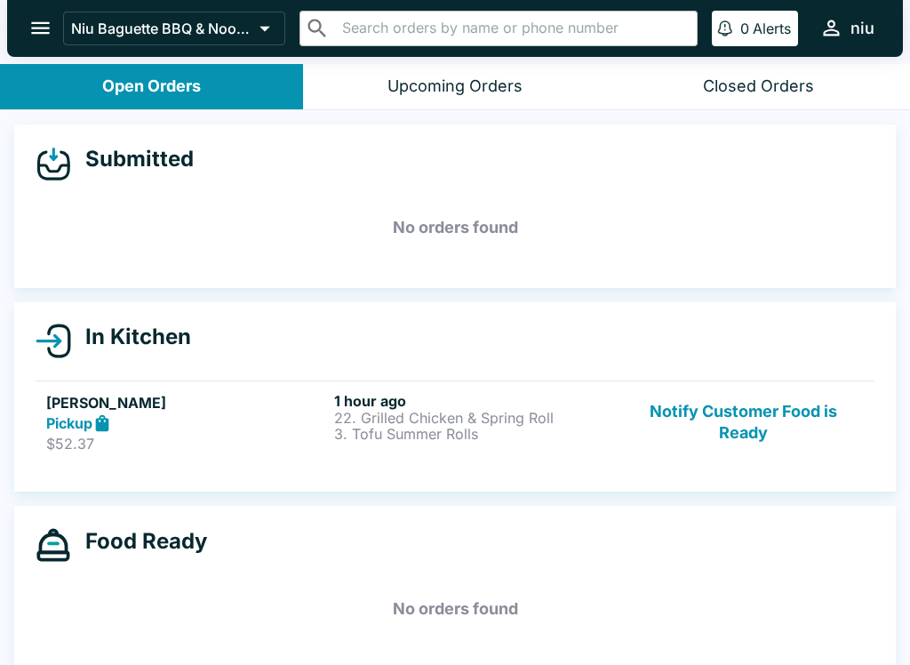
click at [743, 402] on button "Notify Customer Food is Ready" at bounding box center [743, 422] width 241 height 61
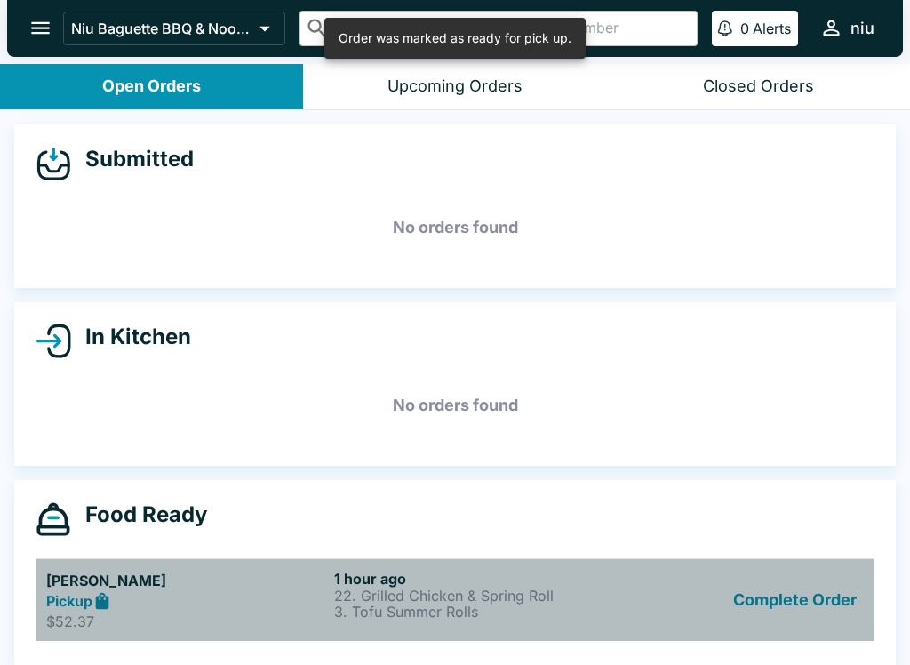
click at [600, 567] on link "[PERSON_NAME] Pickup $52.37 1 hour ago 22. Grilled Chicken & Spring Roll 3. Tof…" at bounding box center [455, 600] width 839 height 84
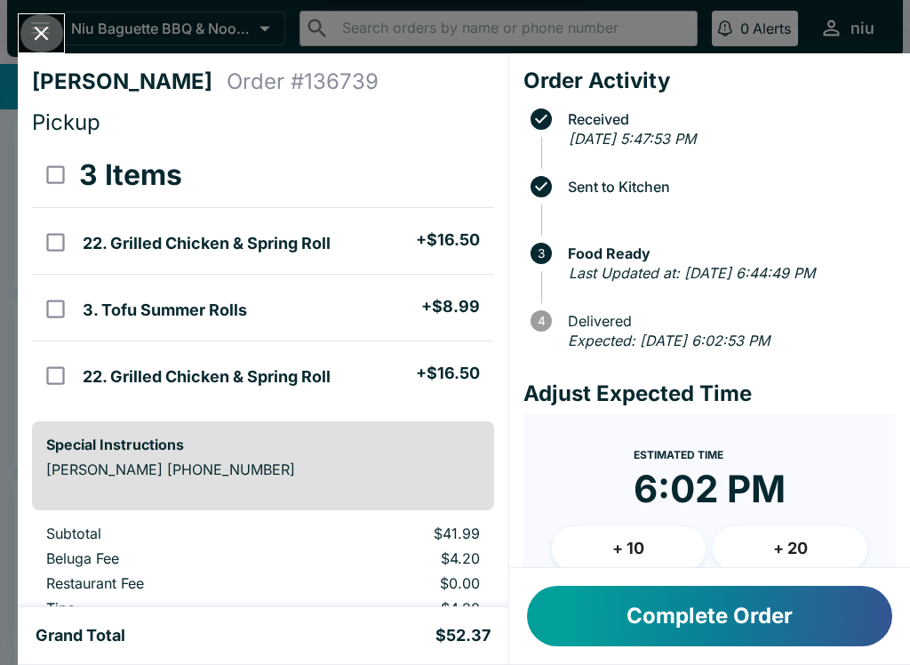
click at [31, 23] on icon "Close" at bounding box center [41, 33] width 24 height 24
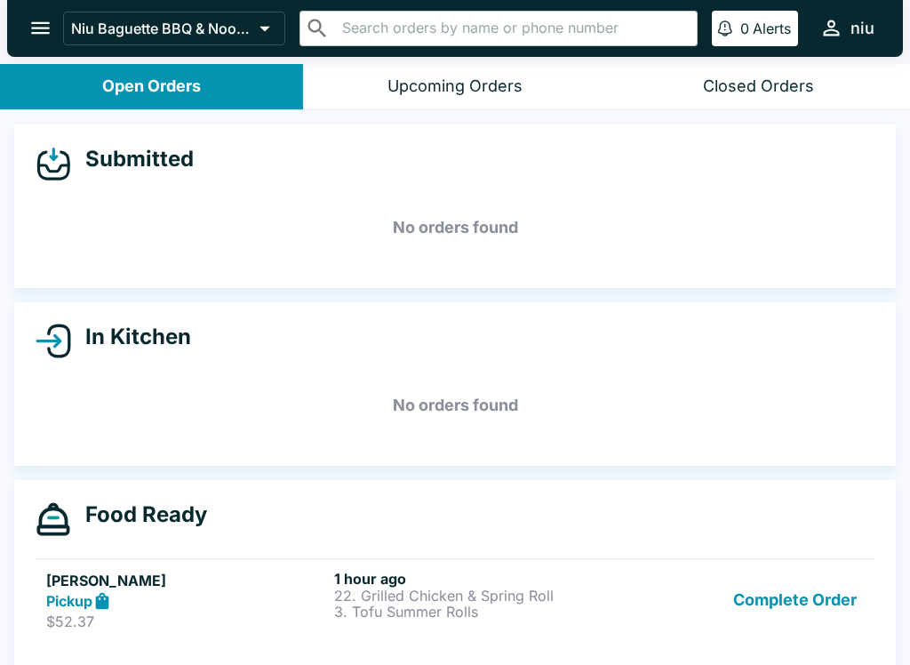
click at [227, 585] on h5 "[PERSON_NAME]" at bounding box center [186, 579] width 281 height 21
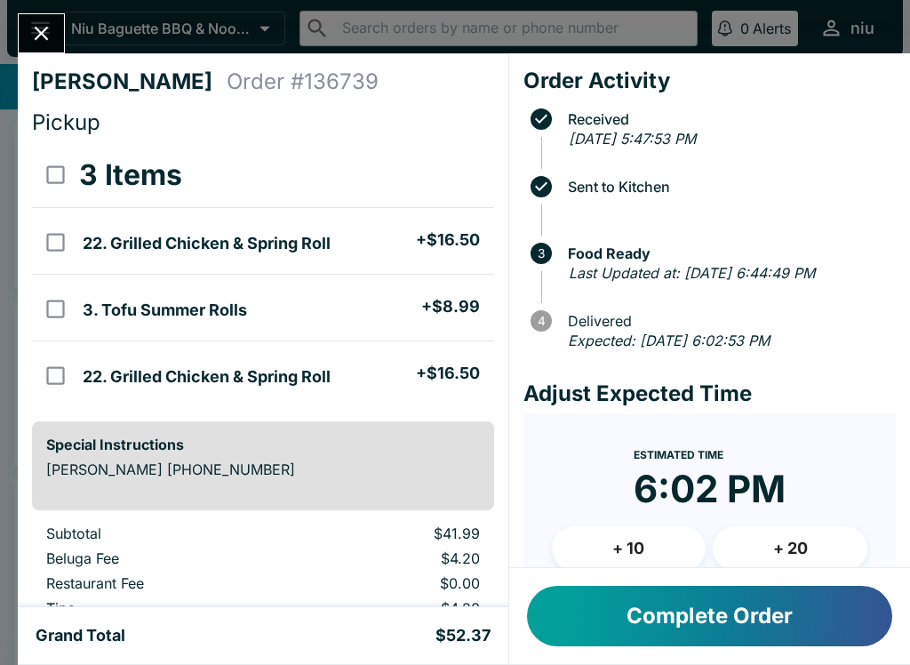
click at [56, 35] on button "Close" at bounding box center [41, 33] width 45 height 38
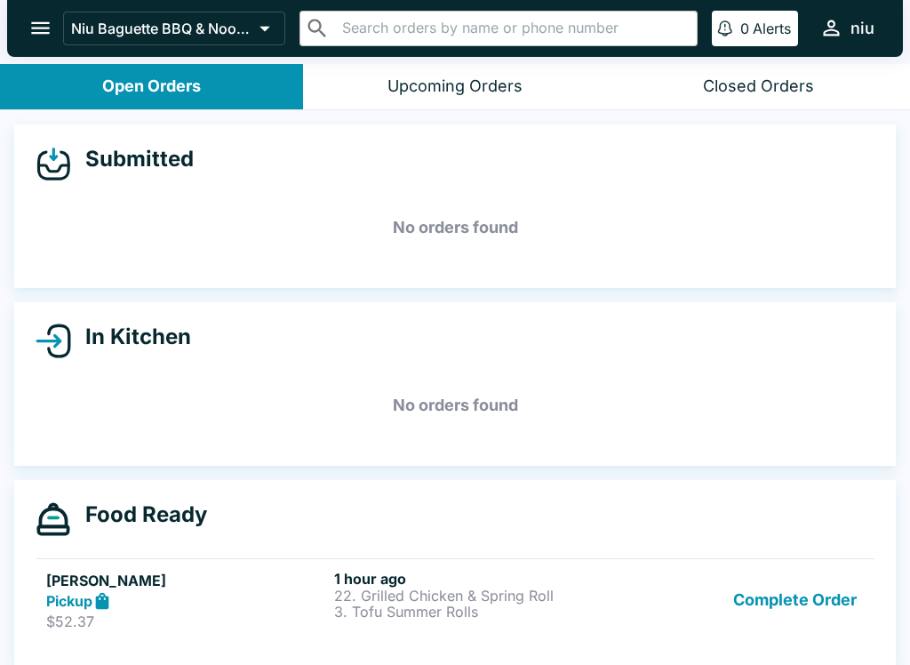
click at [418, 609] on p "3. Tofu Summer Rolls" at bounding box center [474, 611] width 281 height 16
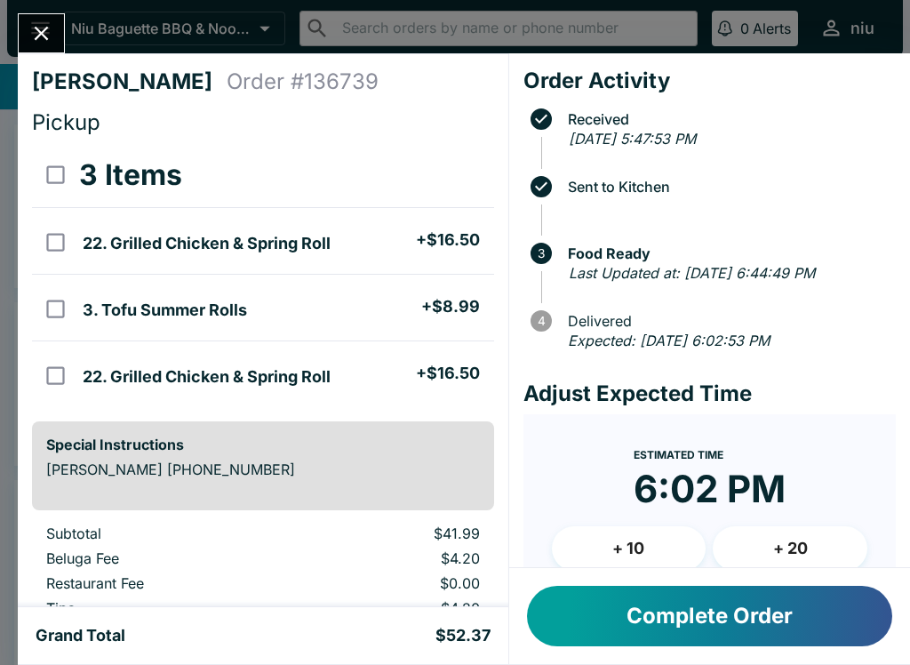
click at [615, 631] on button "Complete Order" at bounding box center [709, 615] width 365 height 60
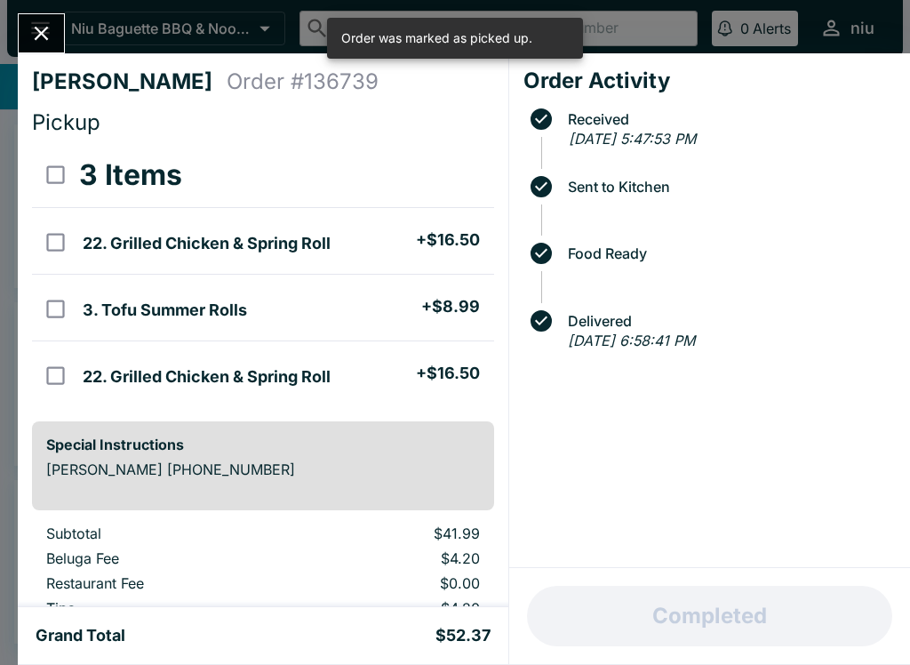
click at [60, 42] on button "Close" at bounding box center [41, 33] width 45 height 38
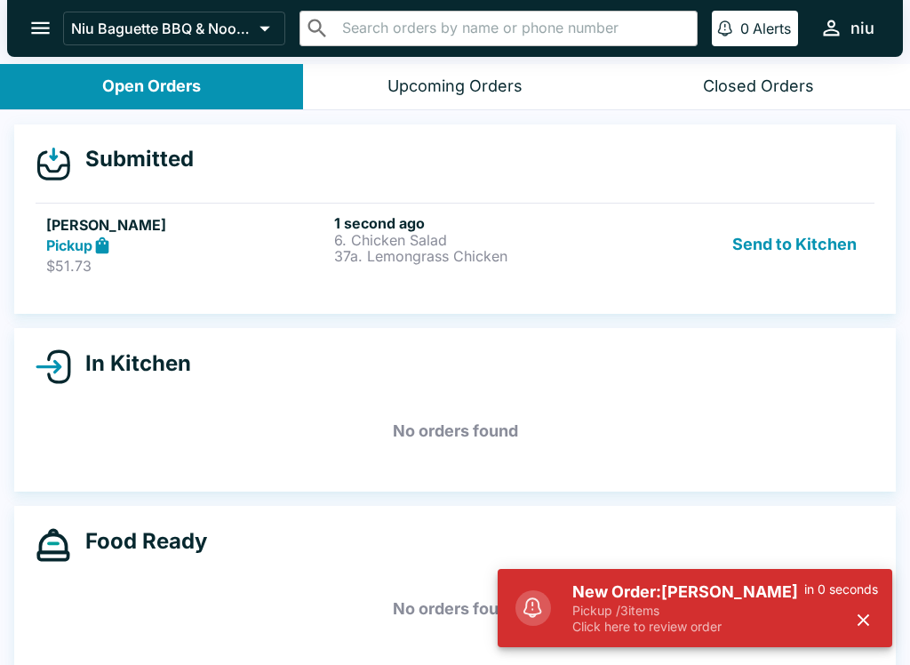
click at [792, 267] on button "Send to Kitchen" at bounding box center [794, 244] width 139 height 61
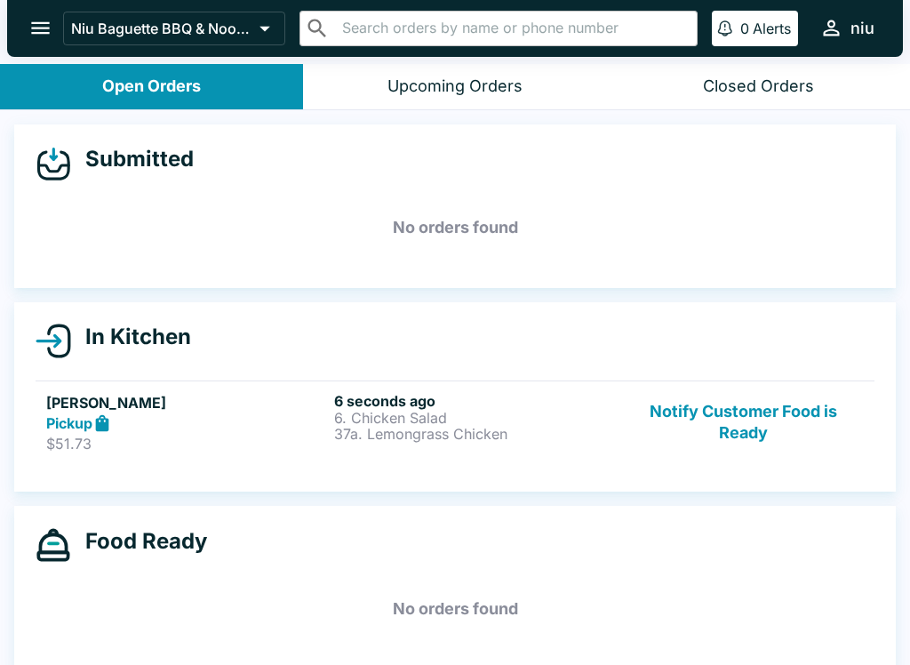
click at [681, 418] on button "Notify Customer Food is Ready" at bounding box center [743, 422] width 241 height 61
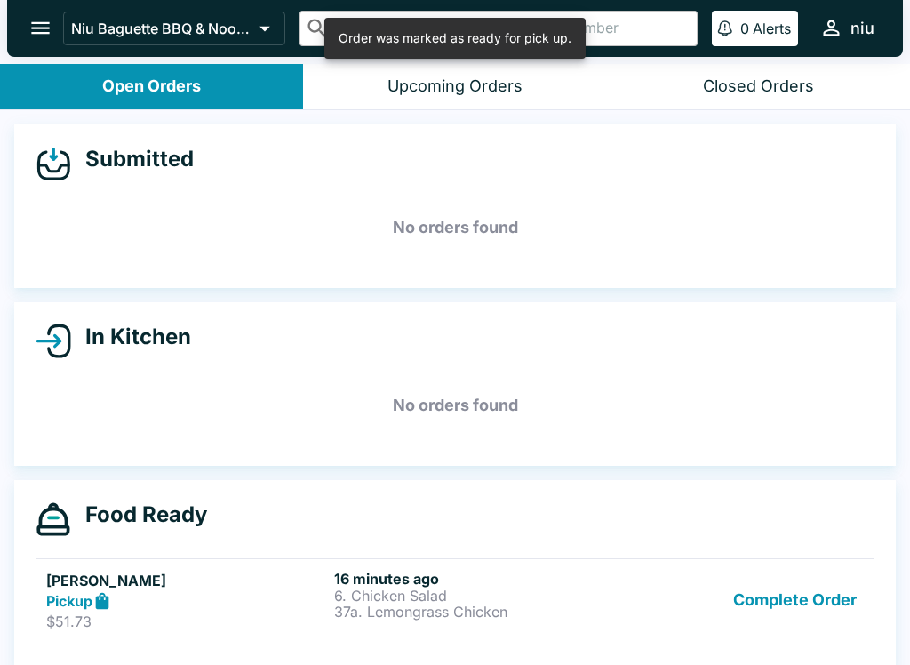
click at [639, 598] on div "Complete Order" at bounding box center [743, 599] width 241 height 61
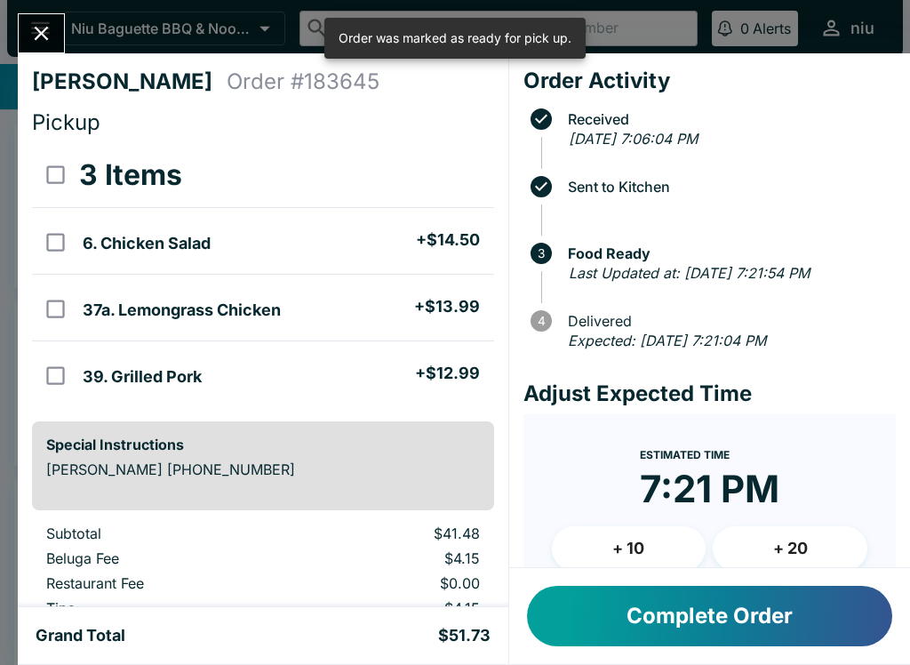
click at [589, 617] on button "Complete Order" at bounding box center [709, 615] width 365 height 60
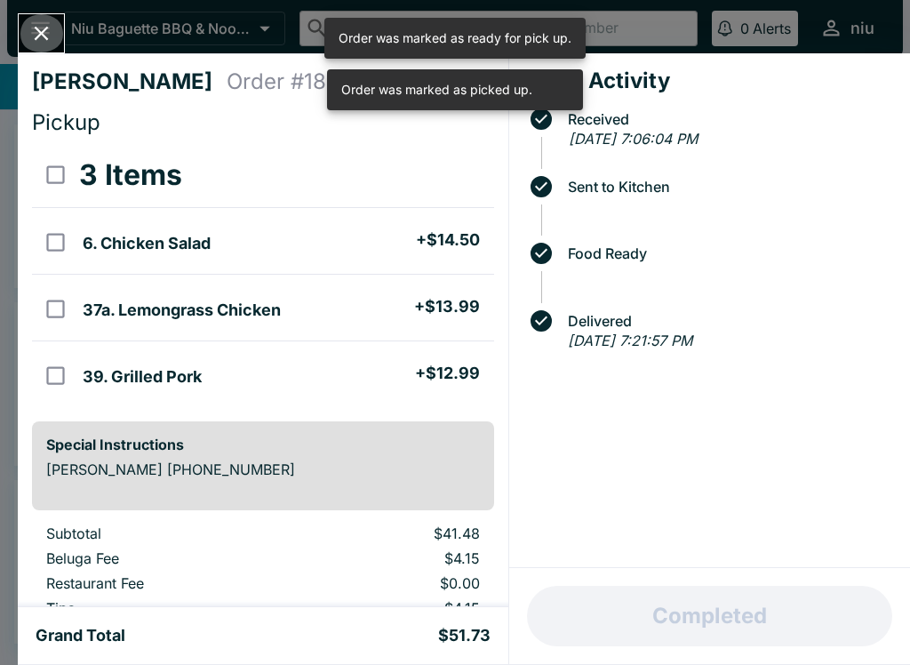
click at [49, 32] on icon "Close" at bounding box center [41, 33] width 24 height 24
